Goal: Information Seeking & Learning: Learn about a topic

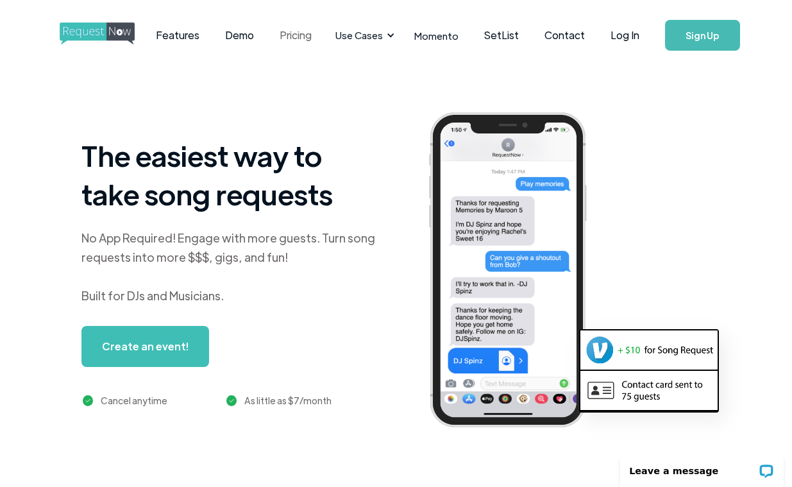
click at [296, 28] on link "Pricing" at bounding box center [296, 35] width 58 height 40
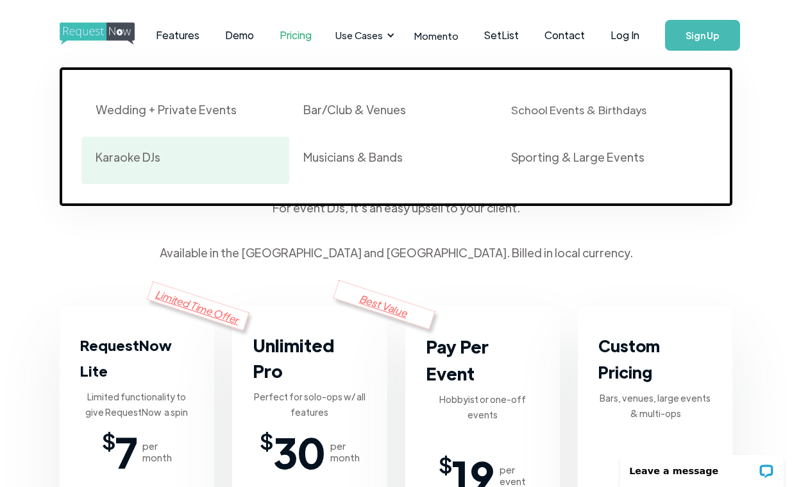
click at [159, 162] on div "Karaoke DJs" at bounding box center [186, 160] width 180 height 22
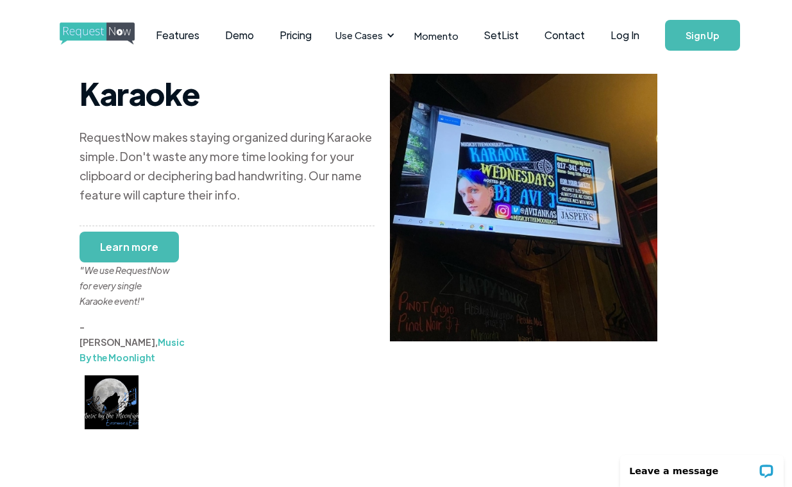
click at [368, 445] on div "Karaoke RequestNow makes staying organized during Karaoke simple. Don't waste a…" at bounding box center [397, 320] width 634 height 498
